Goal: Information Seeking & Learning: Learn about a topic

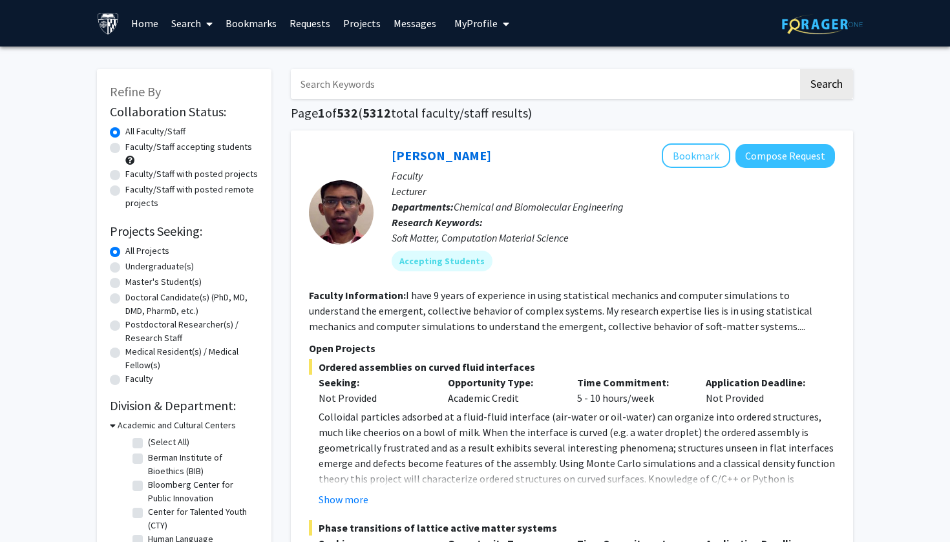
click at [111, 23] on img at bounding box center [108, 23] width 23 height 23
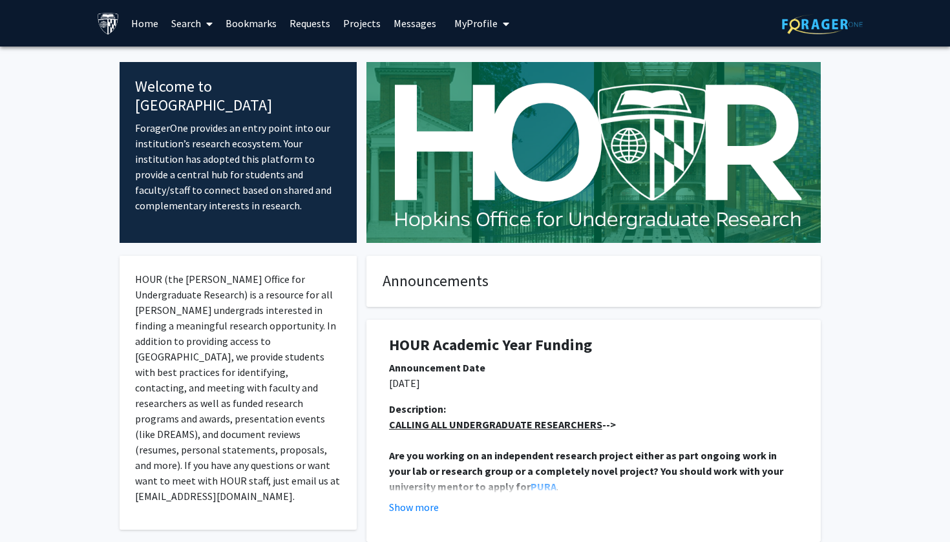
click at [184, 29] on link "Search" at bounding box center [192, 23] width 54 height 45
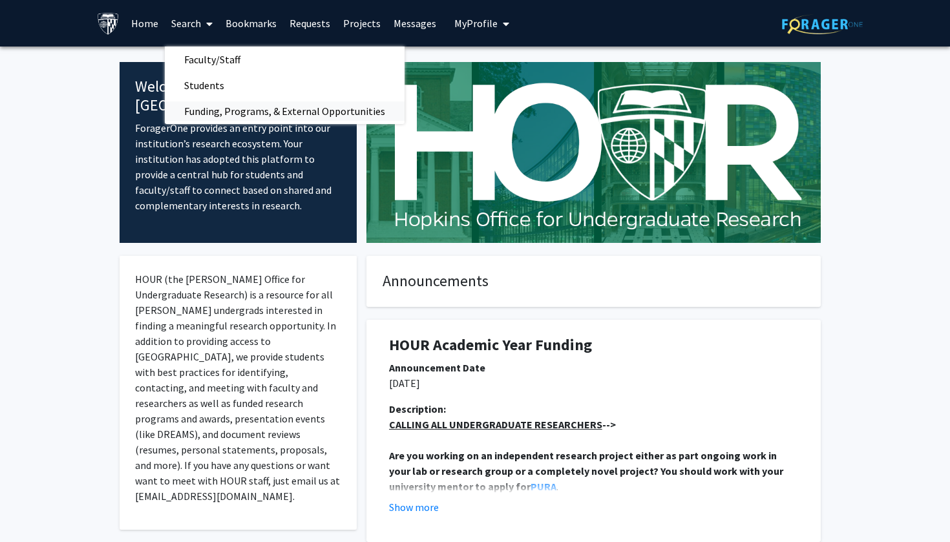
click at [212, 111] on span "Funding, Programs, & External Opportunities" at bounding box center [285, 111] width 240 height 26
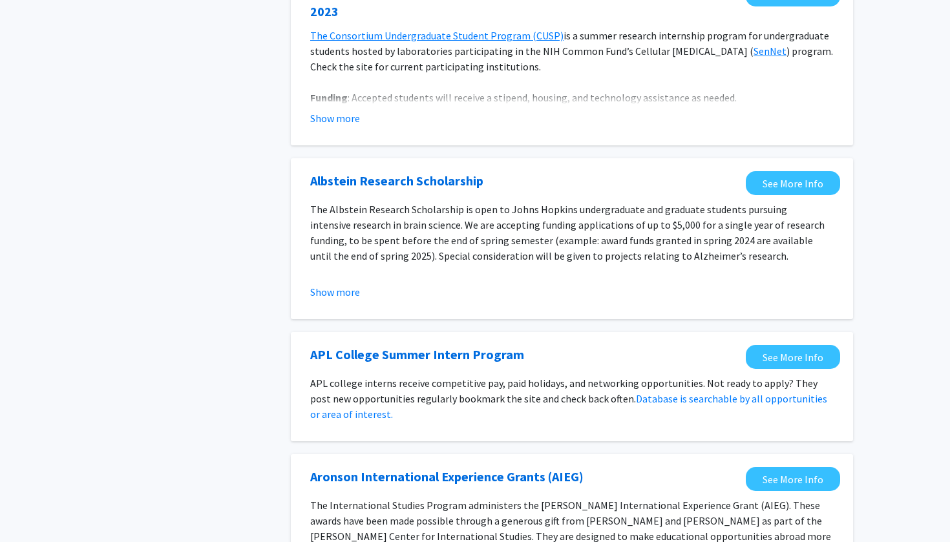
scroll to position [621, 0]
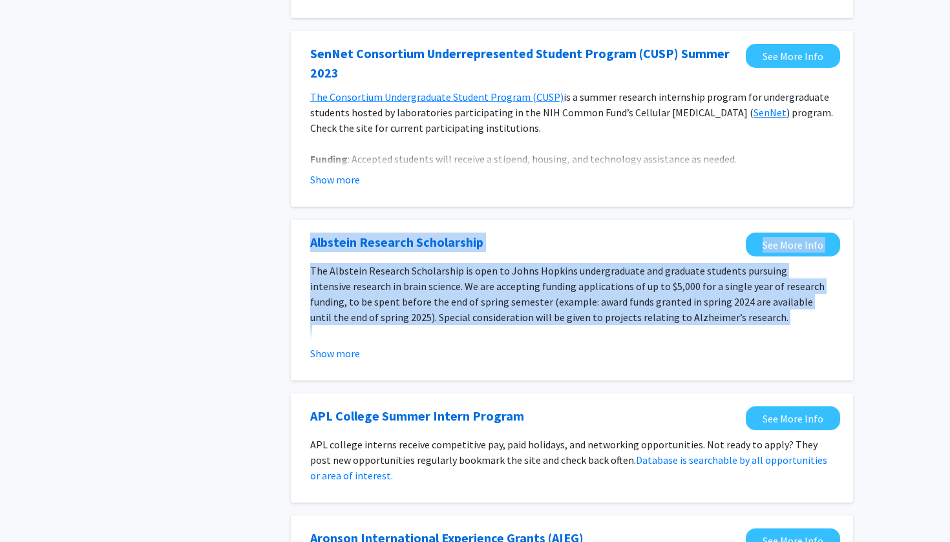
drag, startPoint x: 290, startPoint y: 233, endPoint x: 354, endPoint y: 328, distance: 114.0
click at [354, 328] on div "Search Page 1 of 6 ( 56 total opportunities results) Summer PURA See More Info …" at bounding box center [572, 342] width 582 height 1815
click at [354, 325] on p "The Albstein Research Scholarship is open to Johns Hopkins undergraduate and gr…" at bounding box center [571, 294] width 523 height 62
drag, startPoint x: 354, startPoint y: 326, endPoint x: 301, endPoint y: 237, distance: 104.3
click at [301, 237] on div "Albstein Research Scholarship See More Info The Albstein Research Scholarship i…" at bounding box center [572, 300] width 562 height 161
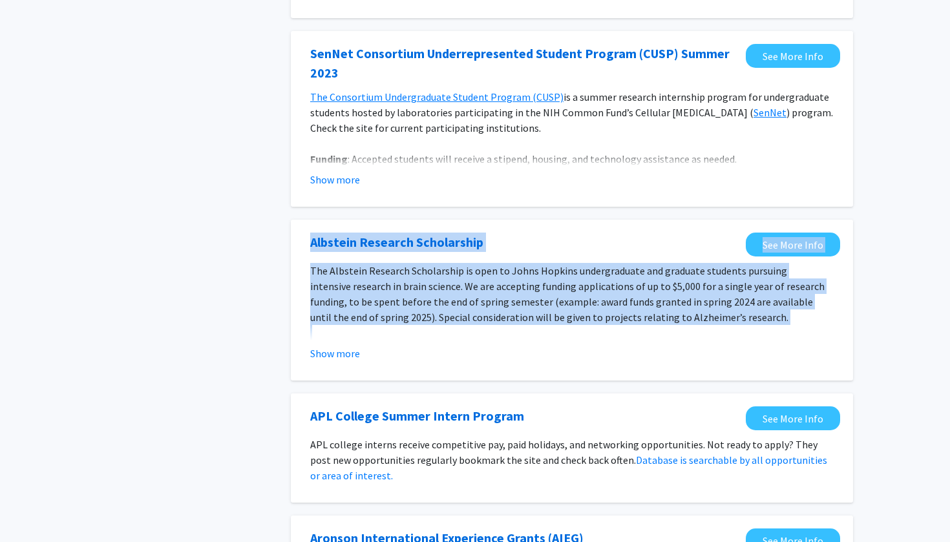
click at [301, 237] on div "Albstein Research Scholarship See More Info The Albstein Research Scholarship i…" at bounding box center [572, 300] width 562 height 161
drag, startPoint x: 301, startPoint y: 237, endPoint x: 384, endPoint y: 335, distance: 128.8
click at [384, 335] on div "Albstein Research Scholarship See More Info The Albstein Research Scholarship i…" at bounding box center [572, 300] width 562 height 161
click at [384, 335] on p at bounding box center [571, 333] width 523 height 16
drag, startPoint x: 384, startPoint y: 335, endPoint x: 306, endPoint y: 206, distance: 151.1
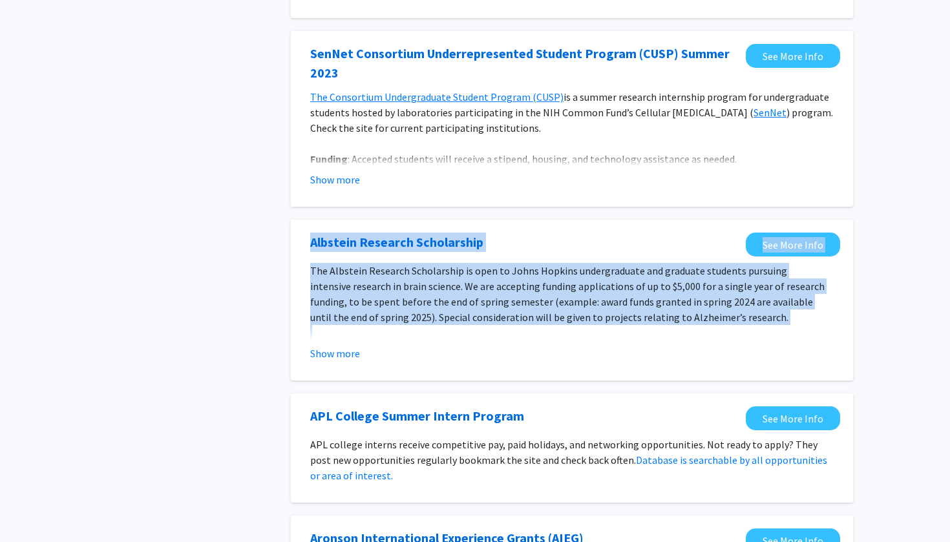
click at [306, 206] on div "Summer PURA See More Info Summer PURA operates as the summer cycle for the PURA…" at bounding box center [572, 353] width 562 height 1689
click at [295, 217] on div "Summer PURA See More Info Summer PURA operates as the summer cycle for the PURA…" at bounding box center [572, 353] width 562 height 1689
click at [304, 229] on div "Albstein Research Scholarship See More Info The Albstein Research Scholarship i…" at bounding box center [572, 300] width 562 height 161
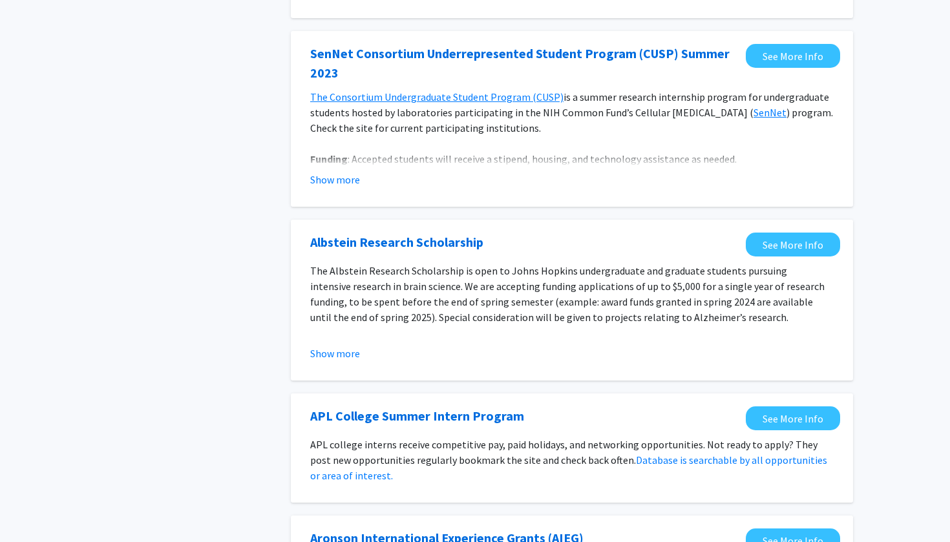
drag, startPoint x: 253, startPoint y: 241, endPoint x: 623, endPoint y: 356, distance: 387.8
click at [624, 357] on div "Tags Opportunity Type Internal External Search Page 1 of 6 ( 56 total opportuni…" at bounding box center [475, 342] width 776 height 1815
click at [623, 350] on div "Show more" at bounding box center [571, 354] width 523 height 16
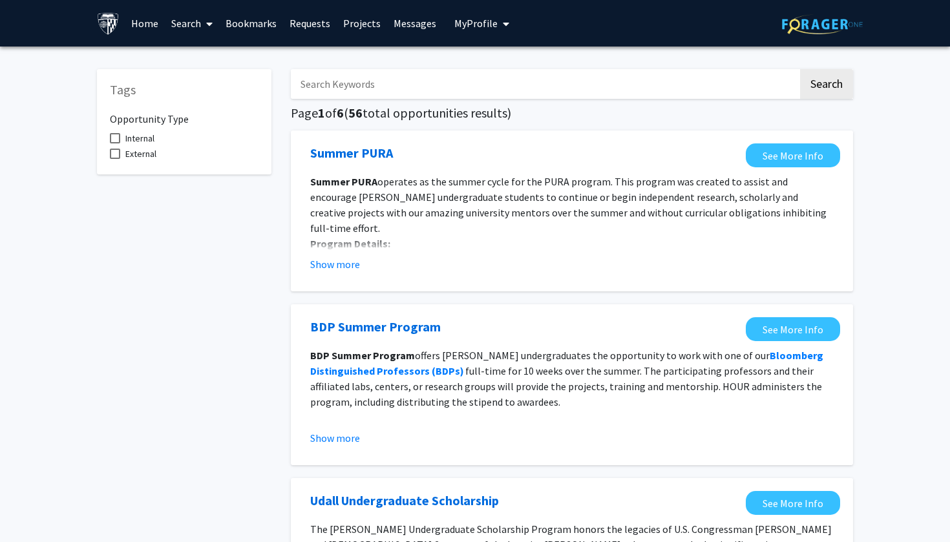
scroll to position [0, 0]
click at [351, 23] on link "Projects" at bounding box center [362, 23] width 50 height 45
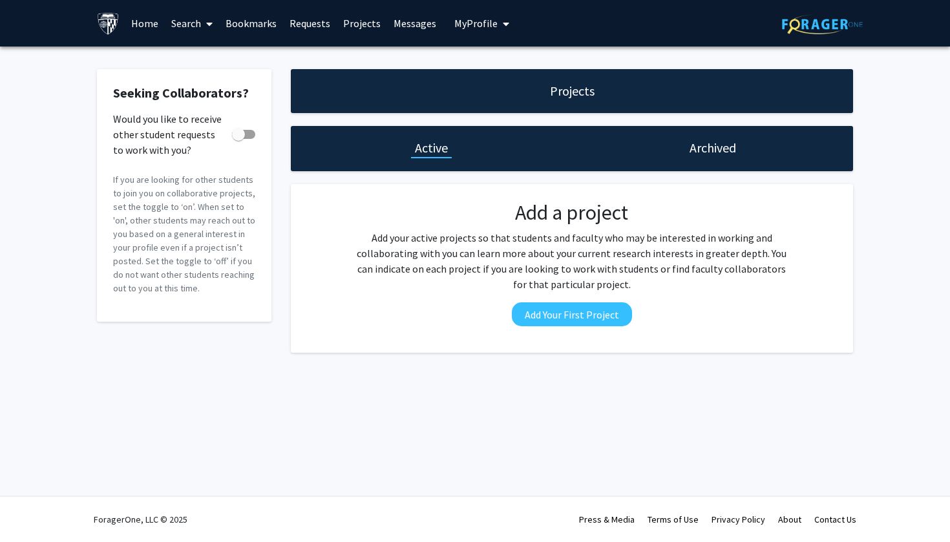
click at [310, 25] on link "Requests" at bounding box center [310, 23] width 54 height 45
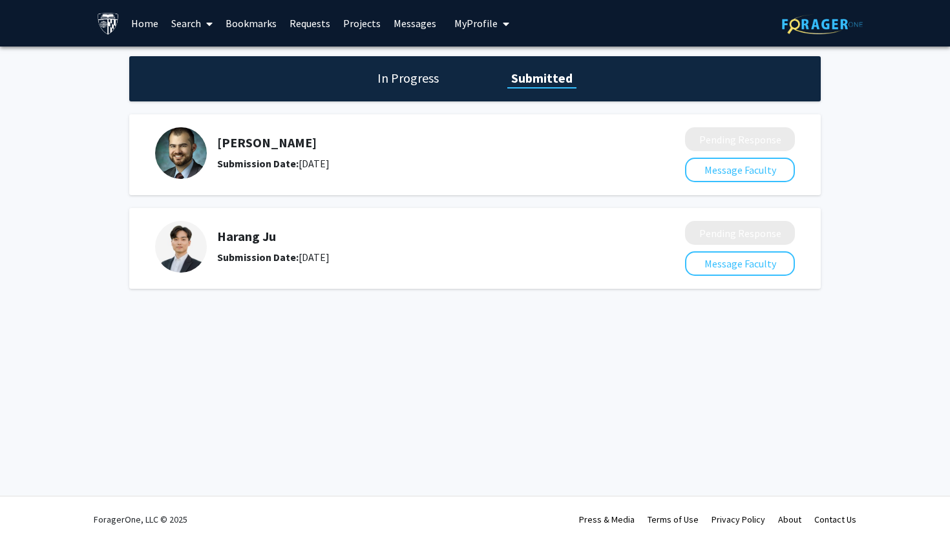
click at [251, 23] on link "Bookmarks" at bounding box center [251, 23] width 64 height 45
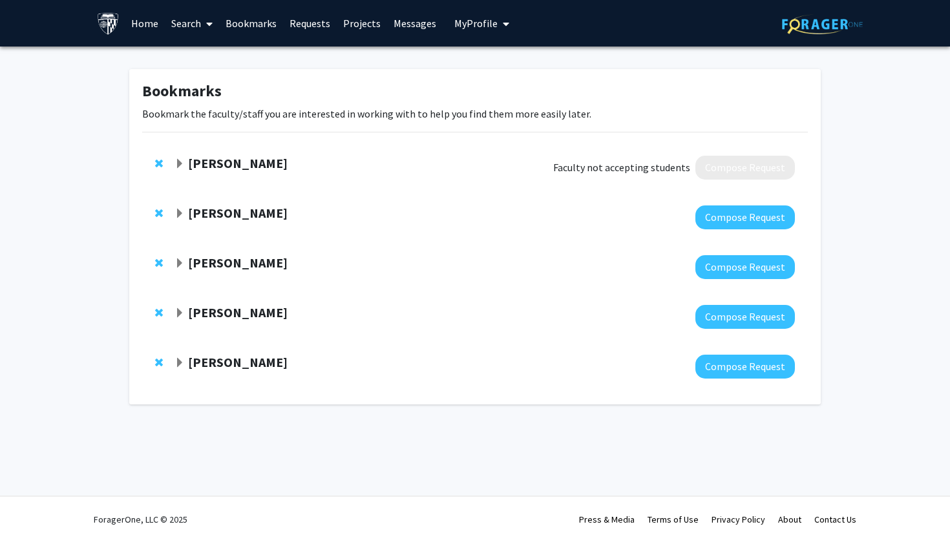
click at [200, 23] on link "Search" at bounding box center [192, 23] width 54 height 45
click at [203, 63] on span "Faculty/Staff" at bounding box center [212, 60] width 95 height 26
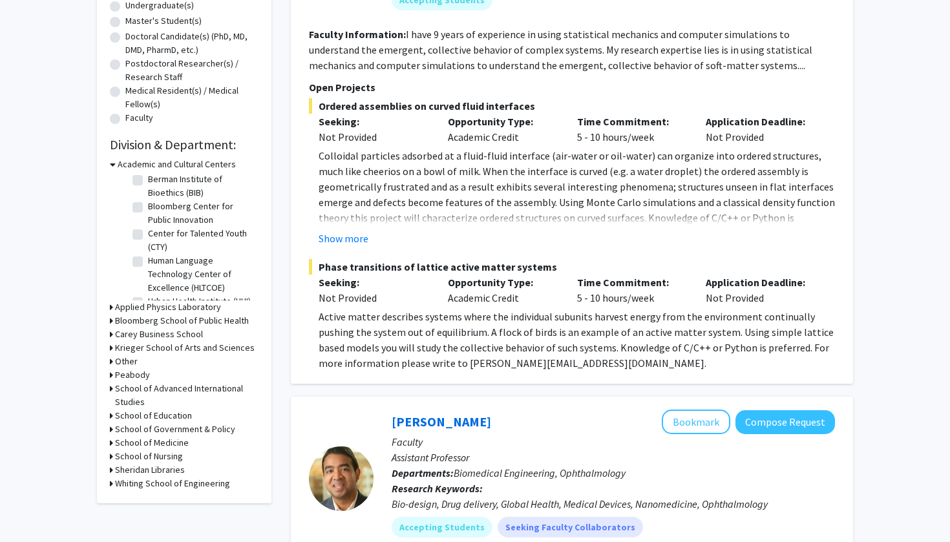
scroll to position [18, 0]
click at [148, 181] on label "Berman Institute of Bioethics (BIB)" at bounding box center [201, 185] width 107 height 27
click at [148, 180] on input "Berman Institute of Bioethics (BIB)" at bounding box center [152, 176] width 8 height 8
checkbox input "true"
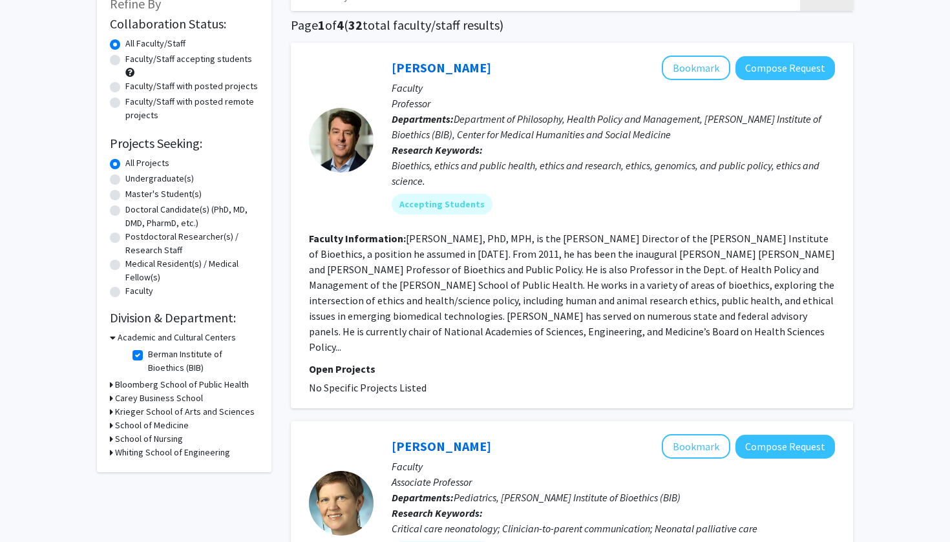
scroll to position [152, 0]
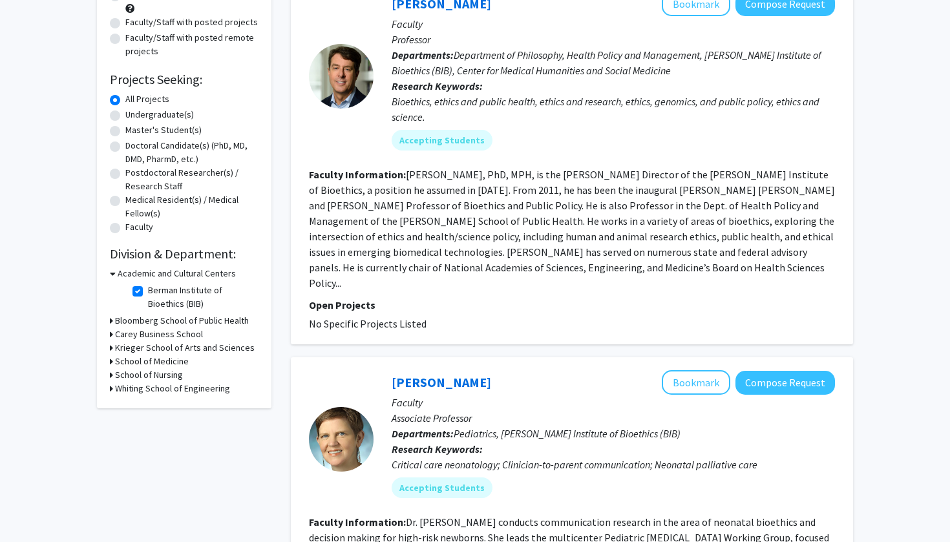
click at [148, 293] on label "Berman Institute of Bioethics (BIB)" at bounding box center [201, 297] width 107 height 27
click at [148, 292] on input "Berman Institute of Bioethics (BIB)" at bounding box center [152, 288] width 8 height 8
checkbox input "false"
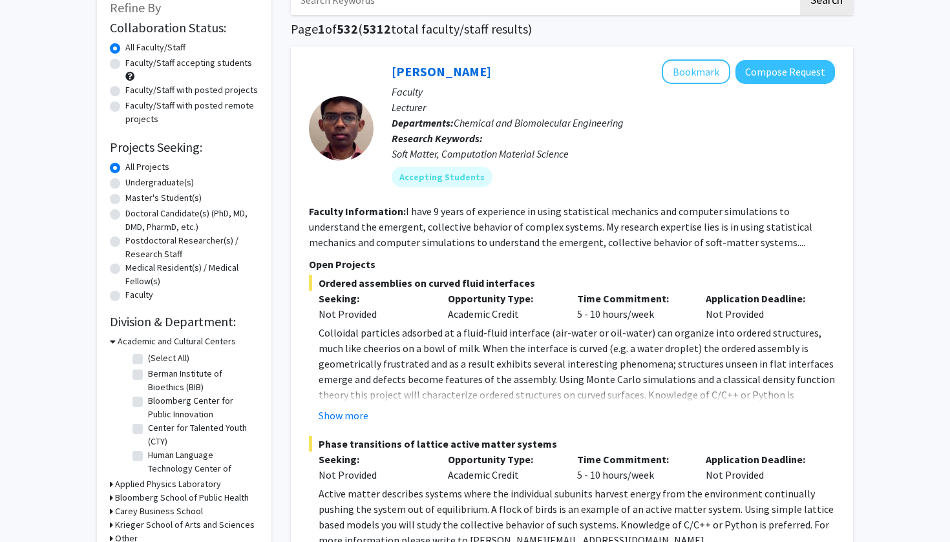
scroll to position [102, 0]
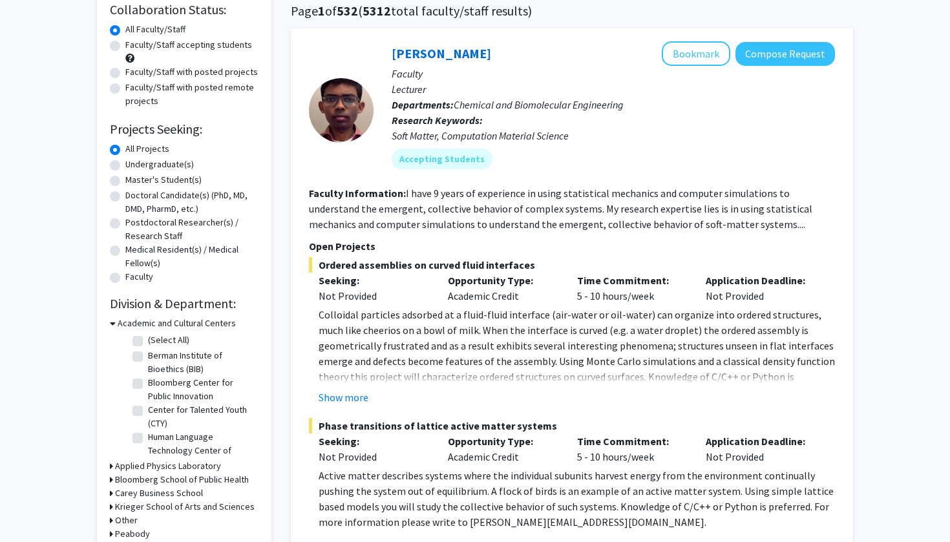
click at [148, 385] on label "Bloomberg Center for Public Innovation" at bounding box center [201, 389] width 107 height 27
click at [148, 385] on input "Bloomberg Center for Public Innovation" at bounding box center [152, 380] width 8 height 8
checkbox input "true"
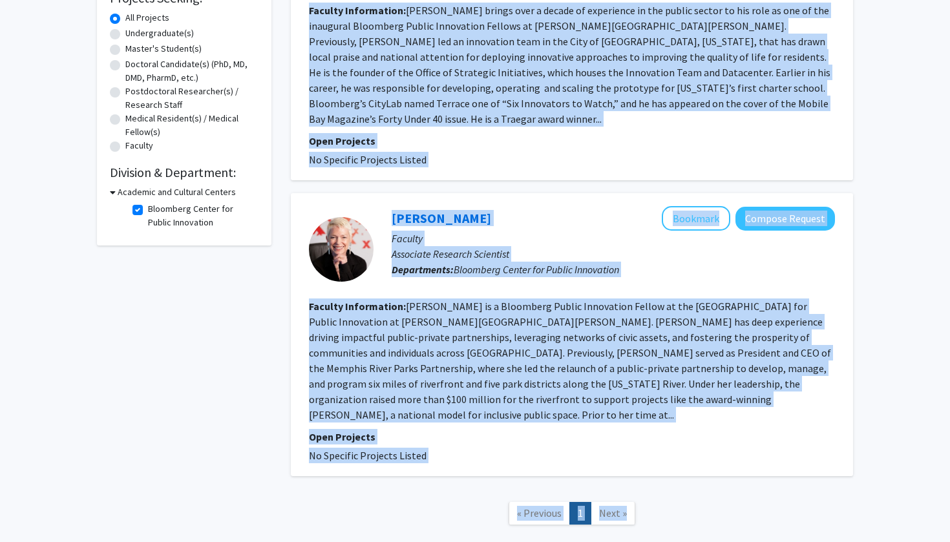
scroll to position [246, 0]
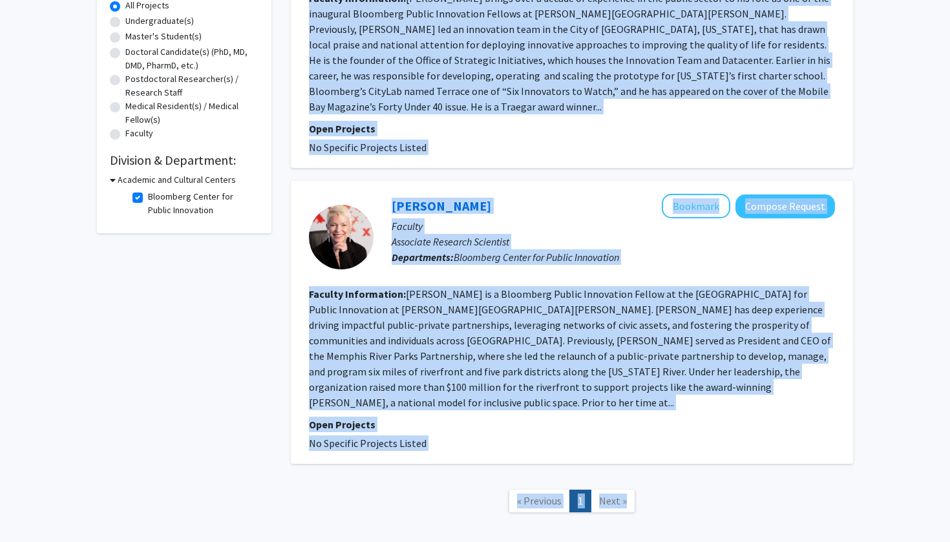
drag, startPoint x: 315, startPoint y: 132, endPoint x: 445, endPoint y: 420, distance: 316.2
click at [445, 420] on div "[PERSON_NAME] Bookmark Compose Request Faculty Assistant Research Scholar Depar…" at bounding box center [572, 174] width 562 height 579
click at [445, 436] on fg-project-list "No Specific Projects Listed" at bounding box center [572, 444] width 526 height 16
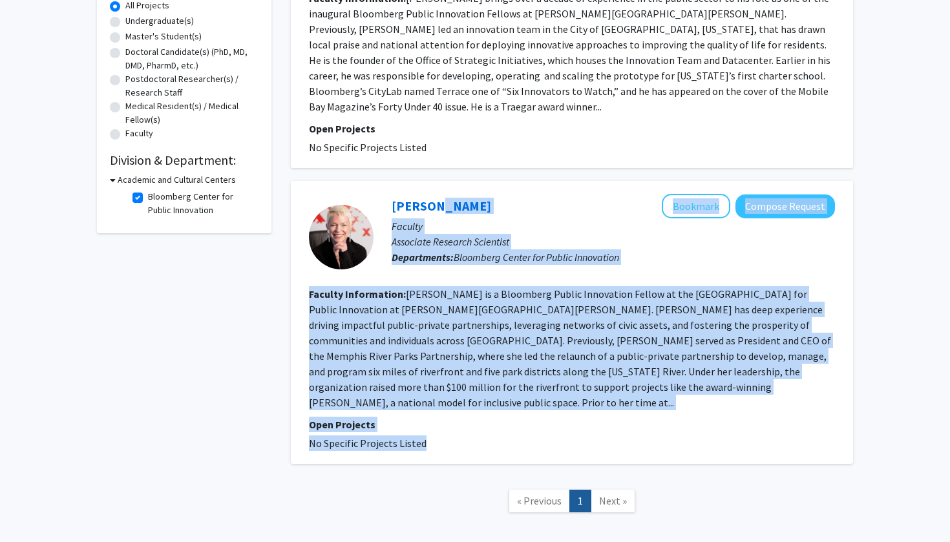
drag, startPoint x: 445, startPoint y: 420, endPoint x: 428, endPoint y: 182, distance: 239.1
click at [428, 194] on fg-search-faculty "[PERSON_NAME] Bookmark Compose Request Faculty Associate Research Scientist Dep…" at bounding box center [572, 322] width 526 height 257
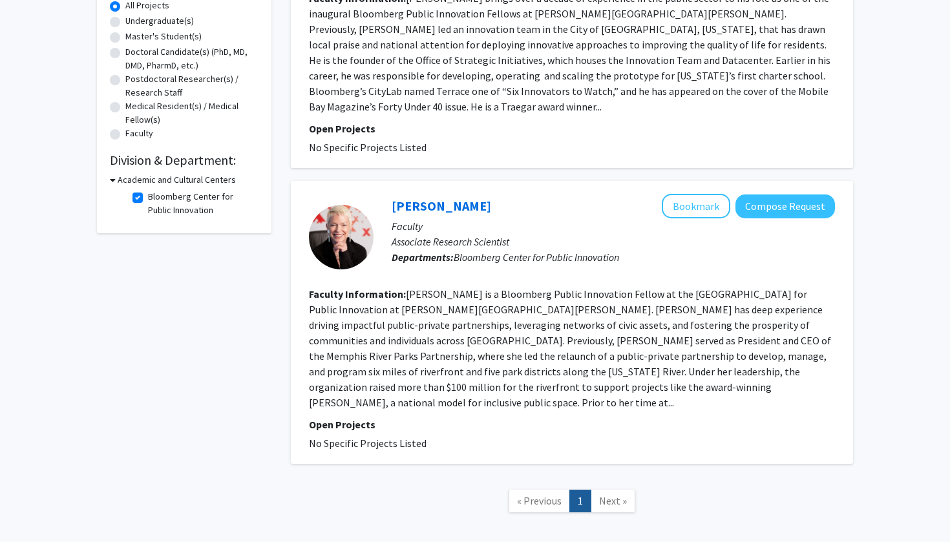
click at [375, 181] on div "[PERSON_NAME] Bookmark Compose Request Faculty Associate Research Scientist Dep…" at bounding box center [572, 322] width 562 height 283
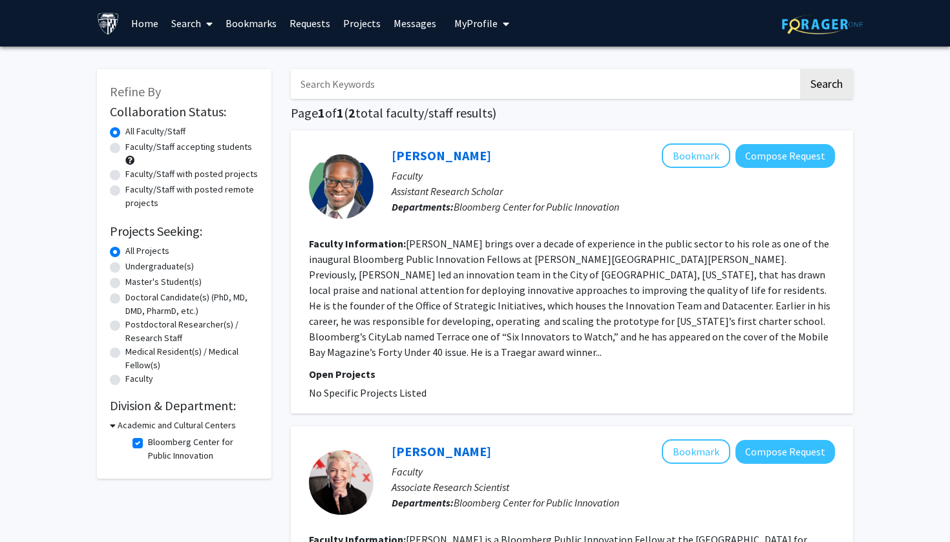
scroll to position [0, 0]
drag, startPoint x: 382, startPoint y: 147, endPoint x: 421, endPoint y: 374, distance: 230.1
click at [421, 374] on fg-search-faculty "[PERSON_NAME] Bookmark Compose Request Faculty Assistant Research Scholar Depar…" at bounding box center [572, 271] width 526 height 257
click at [421, 386] on span "No Specific Projects Listed" at bounding box center [368, 392] width 118 height 13
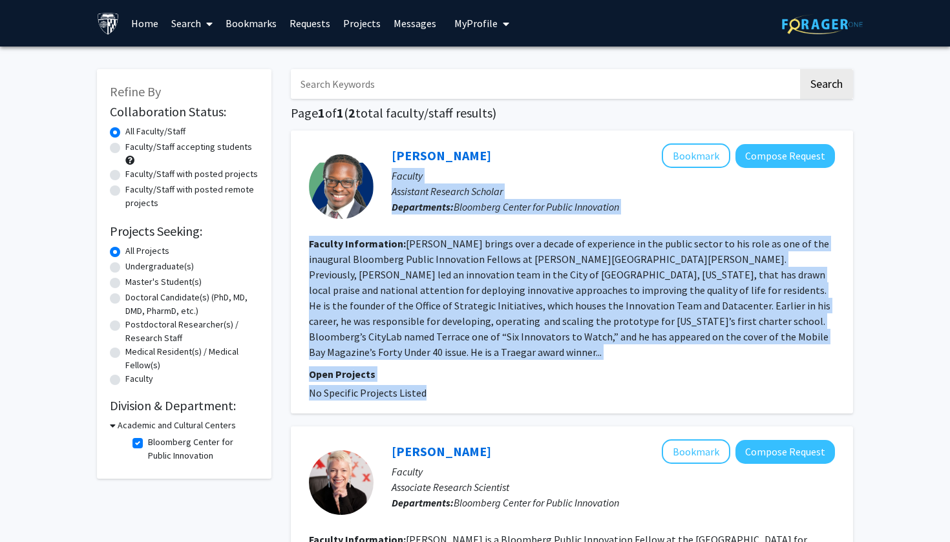
drag, startPoint x: 421, startPoint y: 374, endPoint x: 402, endPoint y: 171, distance: 204.4
click at [402, 171] on fg-search-faculty "[PERSON_NAME] Bookmark Compose Request Faculty Assistant Research Scholar Depar…" at bounding box center [572, 271] width 526 height 257
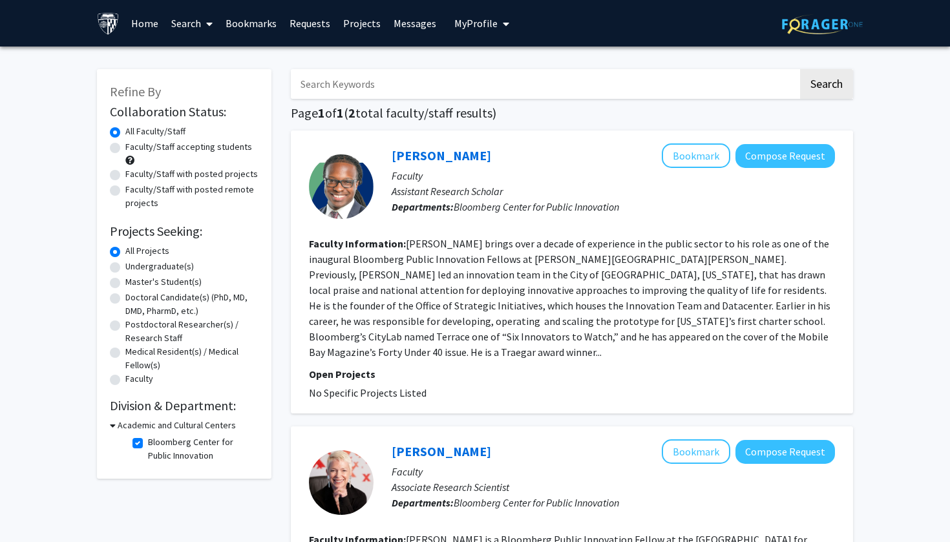
click at [388, 149] on div "[PERSON_NAME] Bookmark Compose Request Faculty Assistant Research Scholar Depar…" at bounding box center [604, 186] width 461 height 86
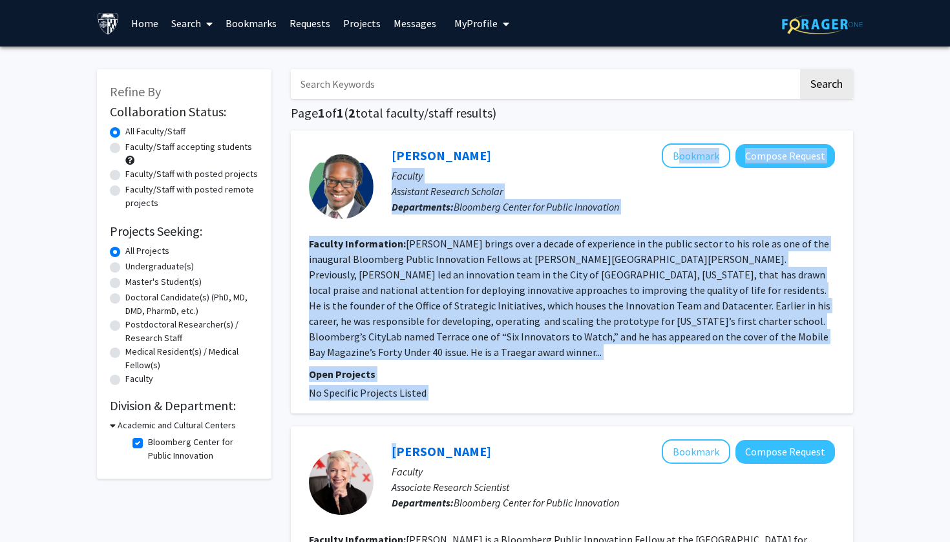
drag, startPoint x: 388, startPoint y: 149, endPoint x: 403, endPoint y: 401, distance: 252.4
click at [403, 401] on div "[PERSON_NAME] Bookmark Compose Request Faculty Assistant Research Scholar Depar…" at bounding box center [572, 420] width 562 height 579
click at [425, 368] on section "Open Projects No Specific Projects Listed" at bounding box center [572, 383] width 526 height 34
drag, startPoint x: 425, startPoint y: 370, endPoint x: 388, endPoint y: 141, distance: 232.5
click at [388, 141] on div "[PERSON_NAME] Bookmark Compose Request Faculty Assistant Research Scholar Depar…" at bounding box center [572, 272] width 562 height 283
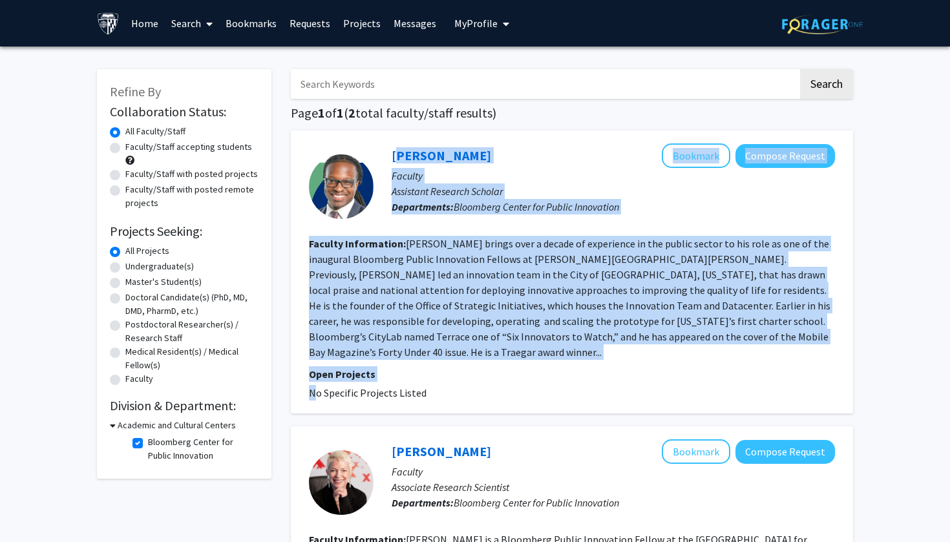
click at [388, 141] on div "[PERSON_NAME] Bookmark Compose Request Faculty Assistant Research Scholar Depar…" at bounding box center [572, 272] width 562 height 283
drag, startPoint x: 388, startPoint y: 141, endPoint x: 427, endPoint y: 374, distance: 235.9
click at [427, 374] on div "[PERSON_NAME] Bookmark Compose Request Faculty Assistant Research Scholar Depar…" at bounding box center [572, 272] width 562 height 283
click at [427, 385] on fg-project-list "No Specific Projects Listed" at bounding box center [572, 393] width 526 height 16
drag, startPoint x: 427, startPoint y: 374, endPoint x: 403, endPoint y: 132, distance: 242.2
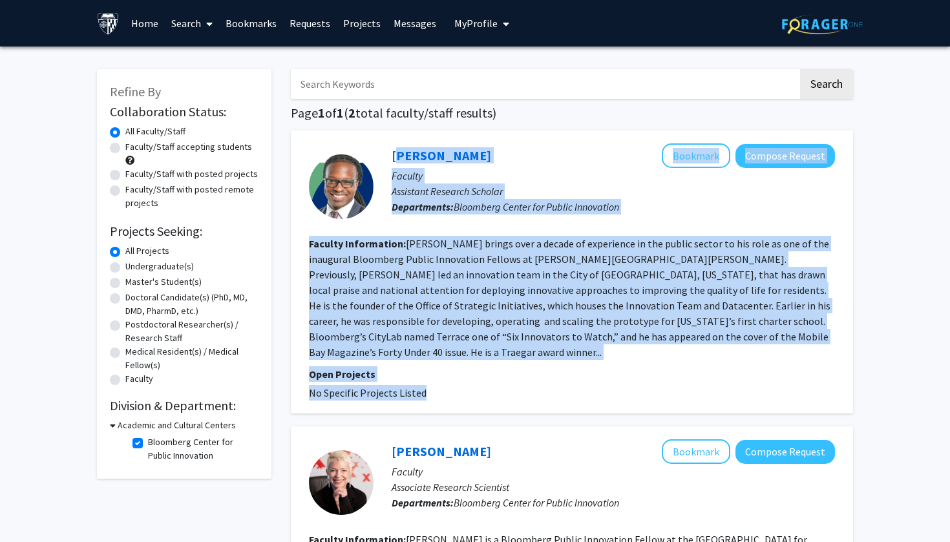
click at [403, 132] on div "[PERSON_NAME] Bookmark Compose Request Faculty Assistant Research Scholar Depar…" at bounding box center [572, 272] width 562 height 283
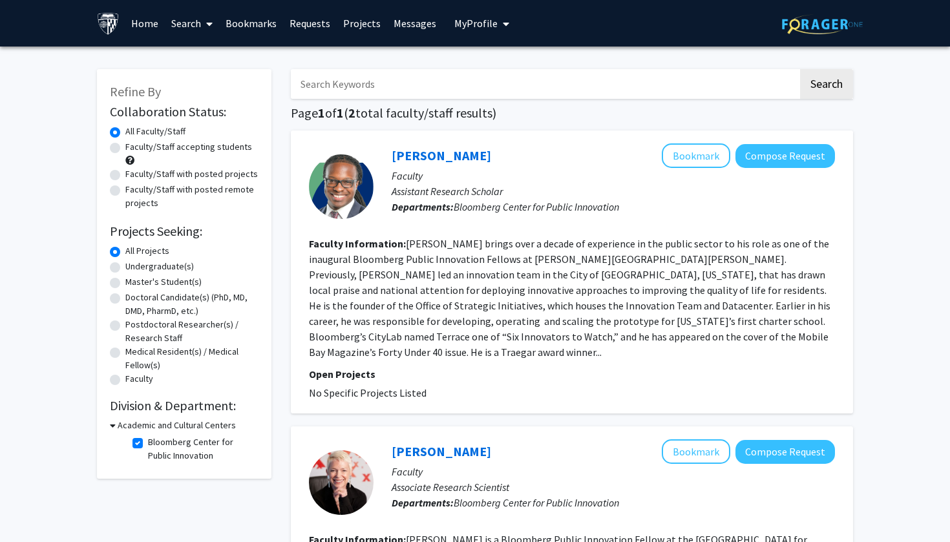
click at [405, 249] on fg-read-more "[PERSON_NAME] brings over a decade of experience in the public sector to his ro…" at bounding box center [570, 297] width 522 height 121
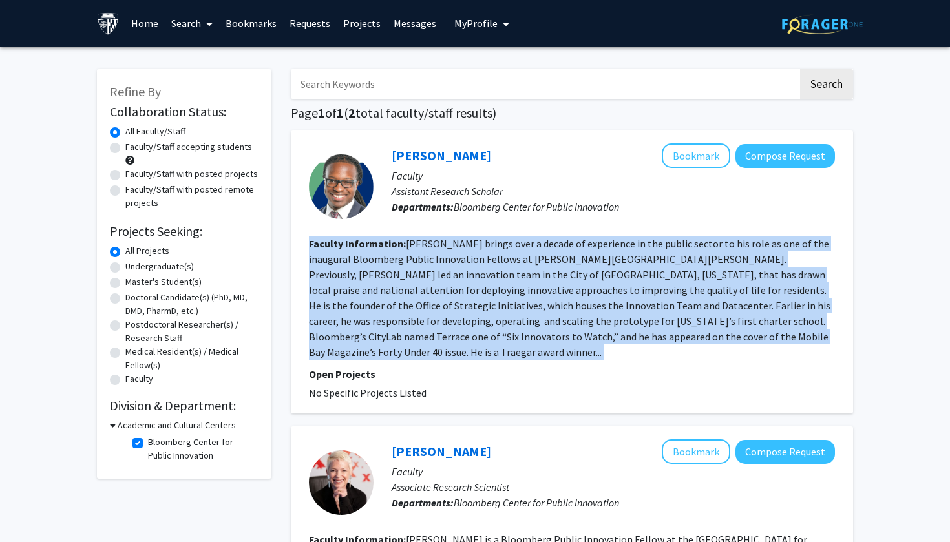
click at [405, 249] on fg-read-more "[PERSON_NAME] brings over a decade of experience in the public sector to his ro…" at bounding box center [570, 297] width 522 height 121
click at [391, 283] on section "Faculty Information: [PERSON_NAME] brings over a decade of experience in the pu…" at bounding box center [572, 298] width 526 height 124
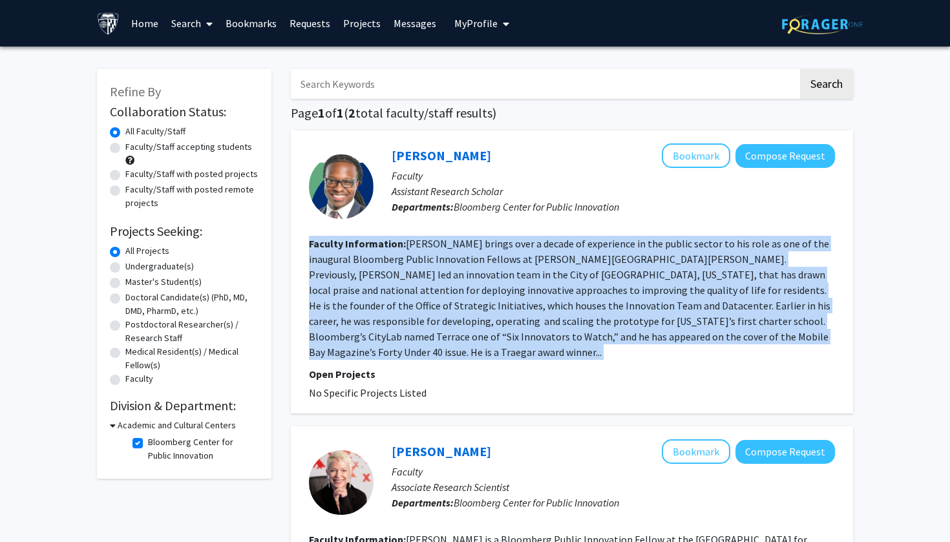
click at [391, 283] on section "Faculty Information: [PERSON_NAME] brings over a decade of experience in the pu…" at bounding box center [572, 298] width 526 height 124
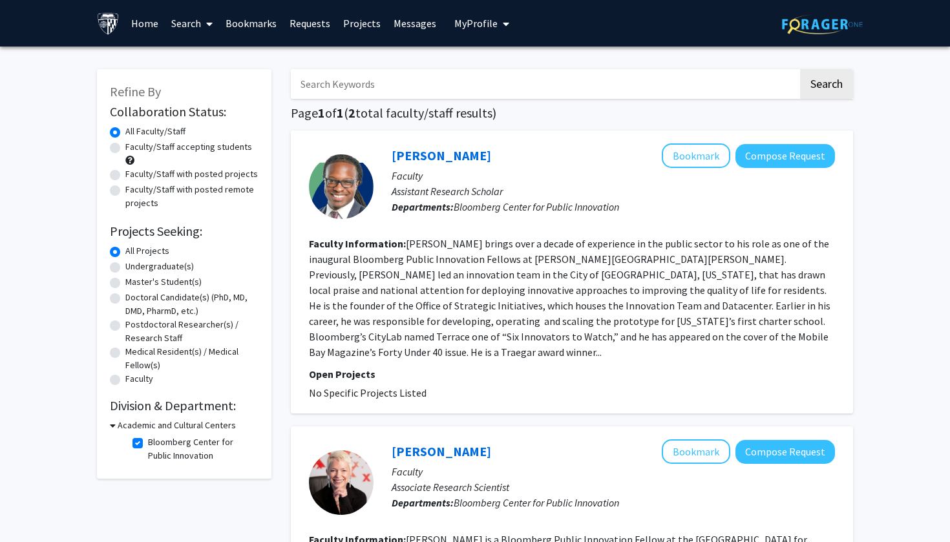
click at [428, 385] on fg-project-list "No Specific Projects Listed" at bounding box center [572, 393] width 526 height 16
click at [454, 315] on section "Faculty Information: [PERSON_NAME] brings over a decade of experience in the pu…" at bounding box center [572, 298] width 526 height 124
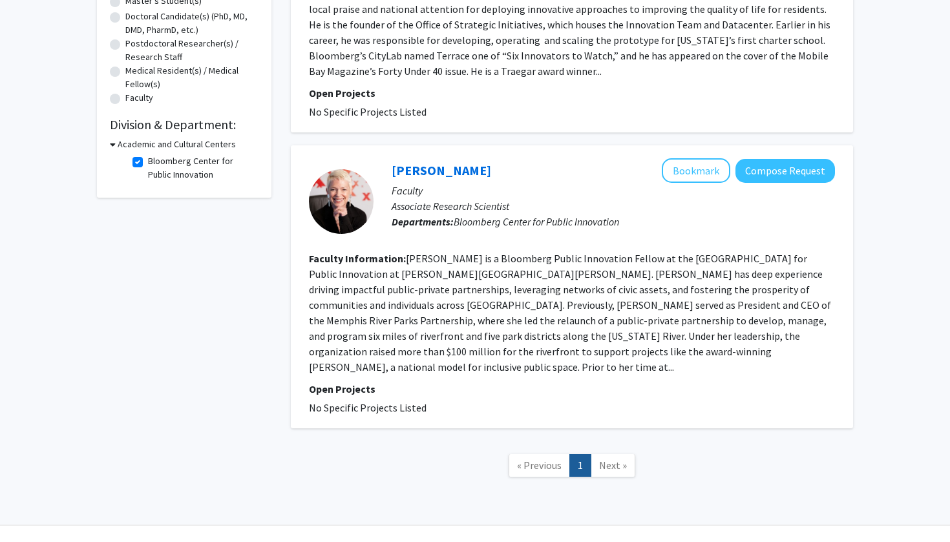
scroll to position [280, 0]
drag, startPoint x: 405, startPoint y: 244, endPoint x: 417, endPoint y: 394, distance: 149.7
click at [417, 394] on div "[PERSON_NAME] Bookmark Compose Request Faculty Associate Research Scientist Dep…" at bounding box center [572, 287] width 562 height 283
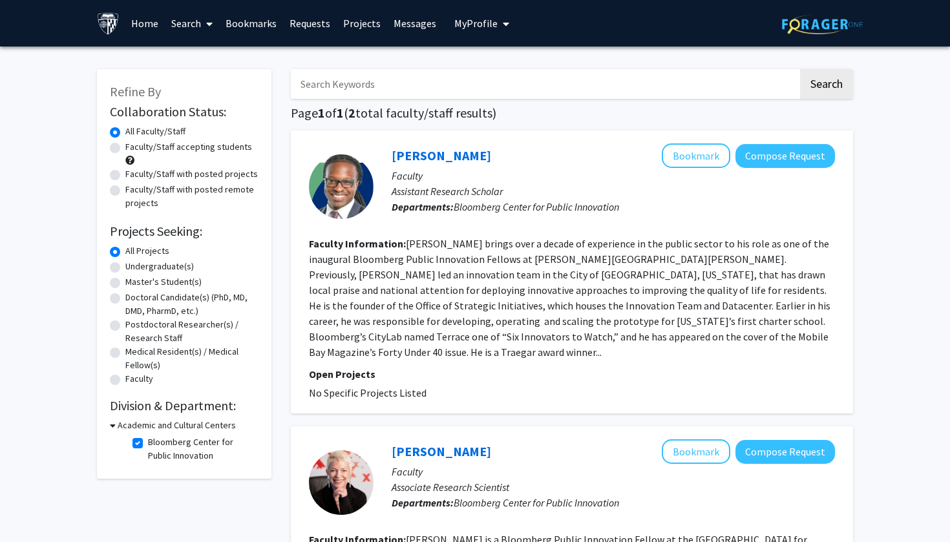
scroll to position [0, 0]
